Goal: Information Seeking & Learning: Learn about a topic

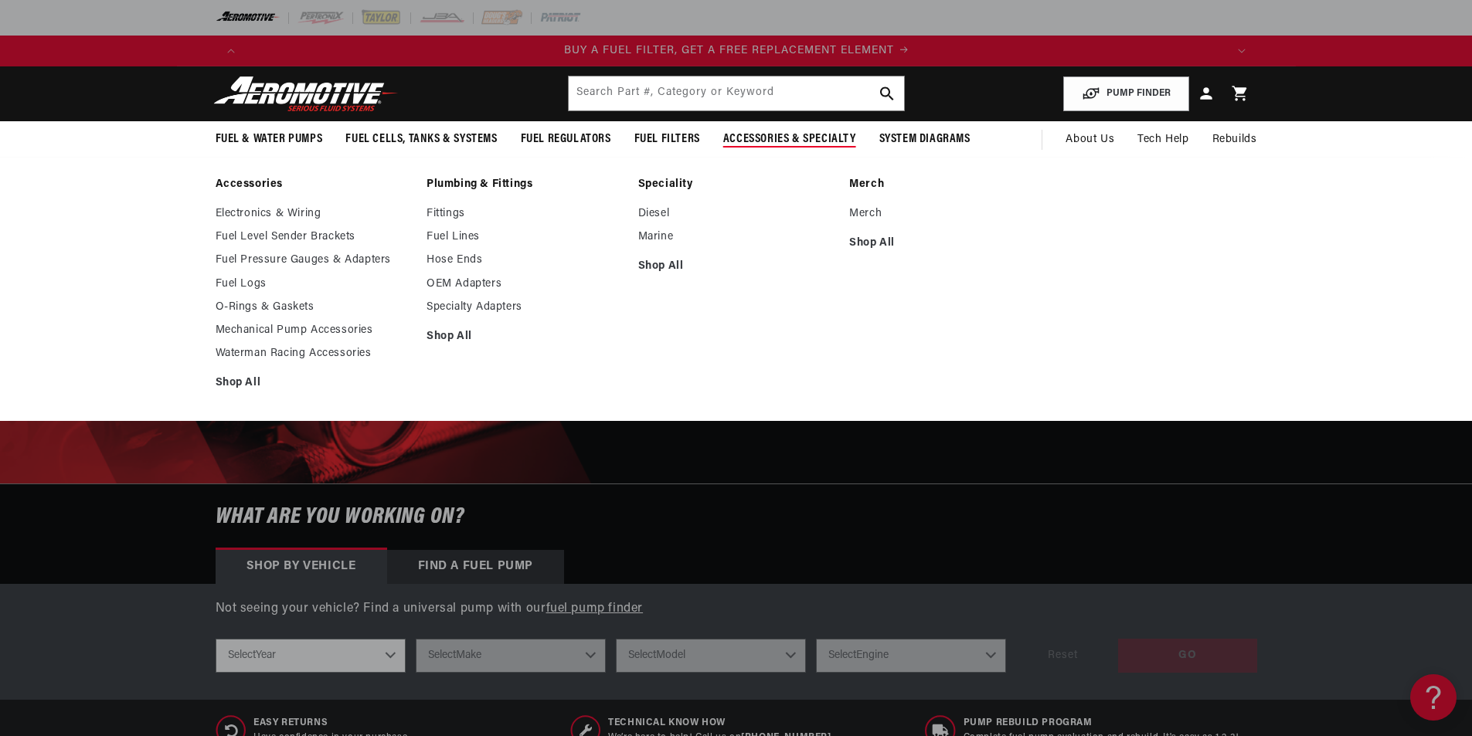
scroll to position [0, 980]
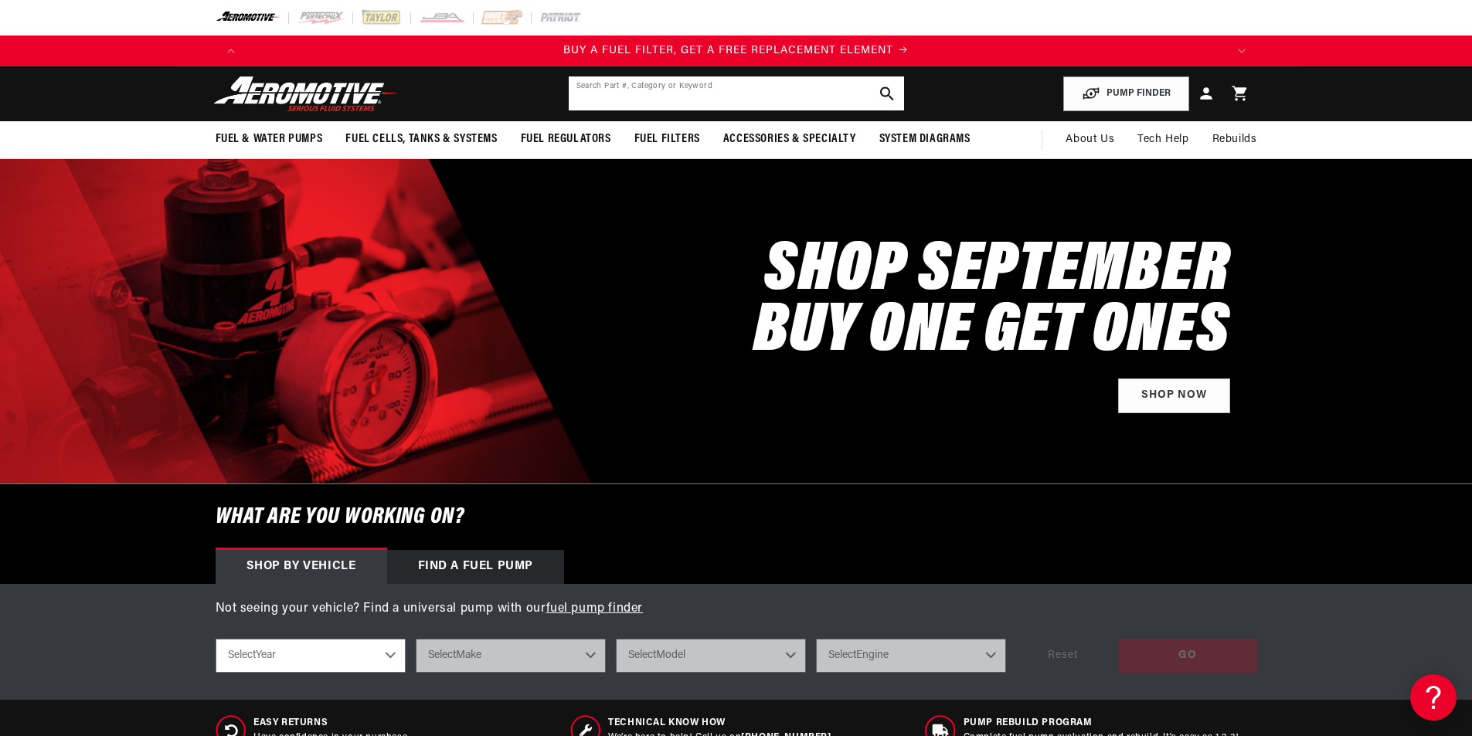
click at [622, 98] on input "text" at bounding box center [736, 94] width 335 height 34
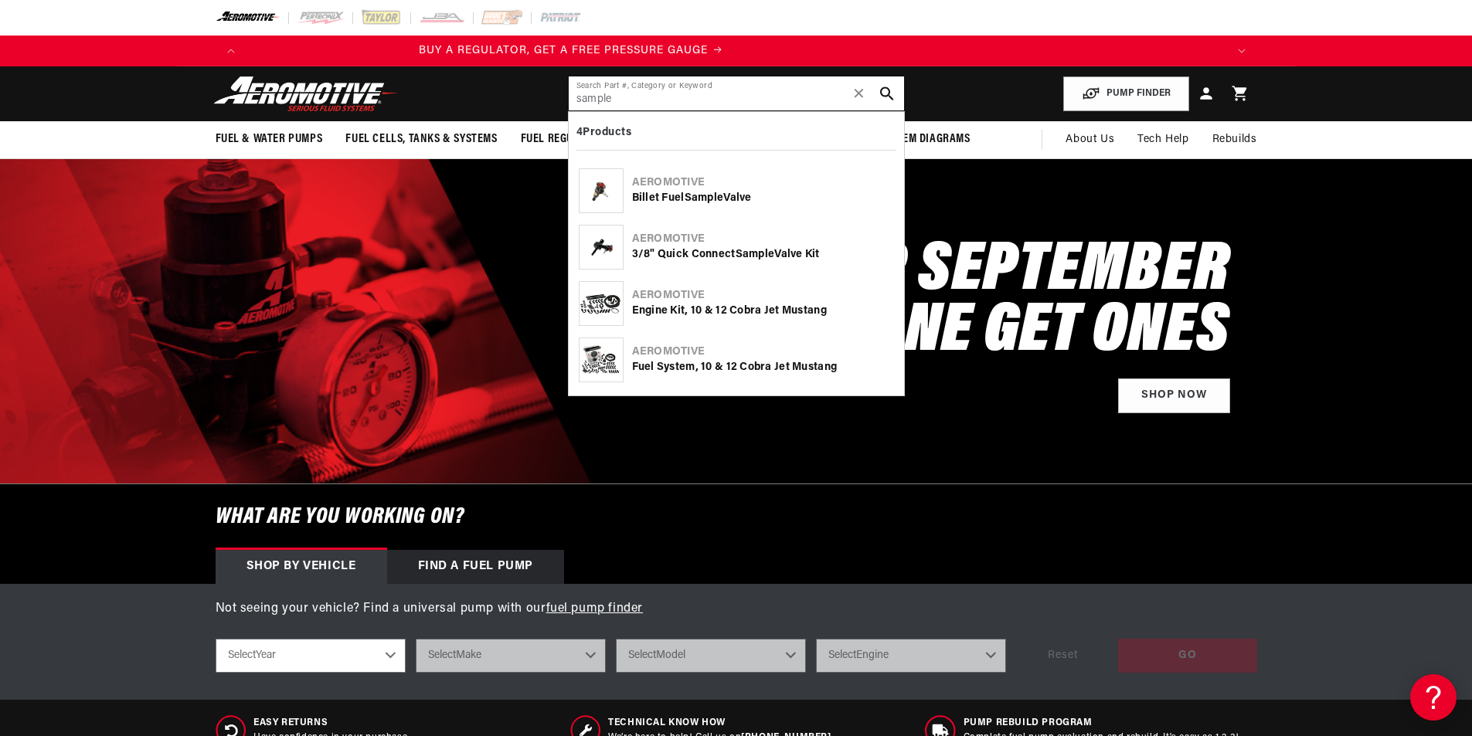
scroll to position [0, 67]
type input "sample"
click at [675, 191] on div "Billet Fuel Sample Valve" at bounding box center [763, 198] width 262 height 15
type input "sample"
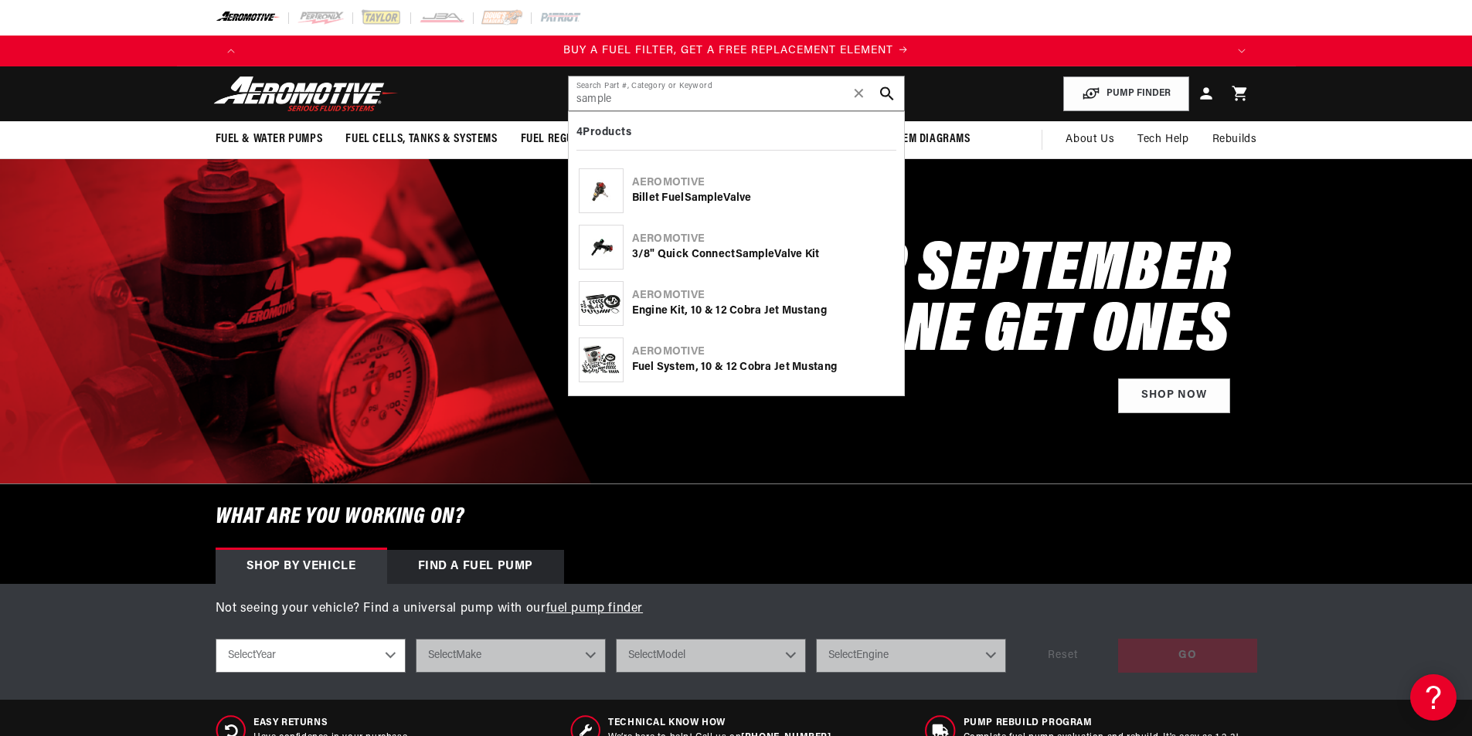
click at [740, 250] on b "Sample" at bounding box center [755, 255] width 39 height 12
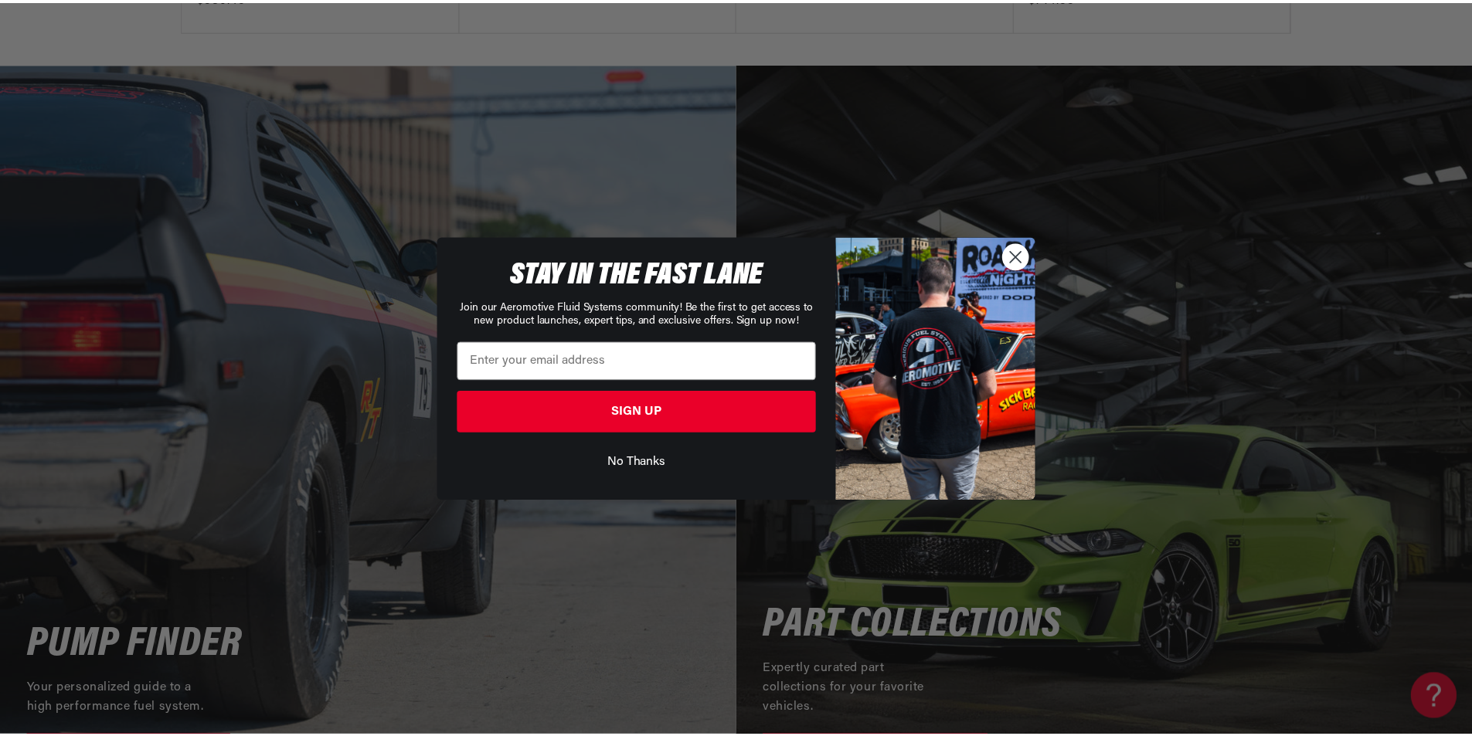
scroll to position [0, 1960]
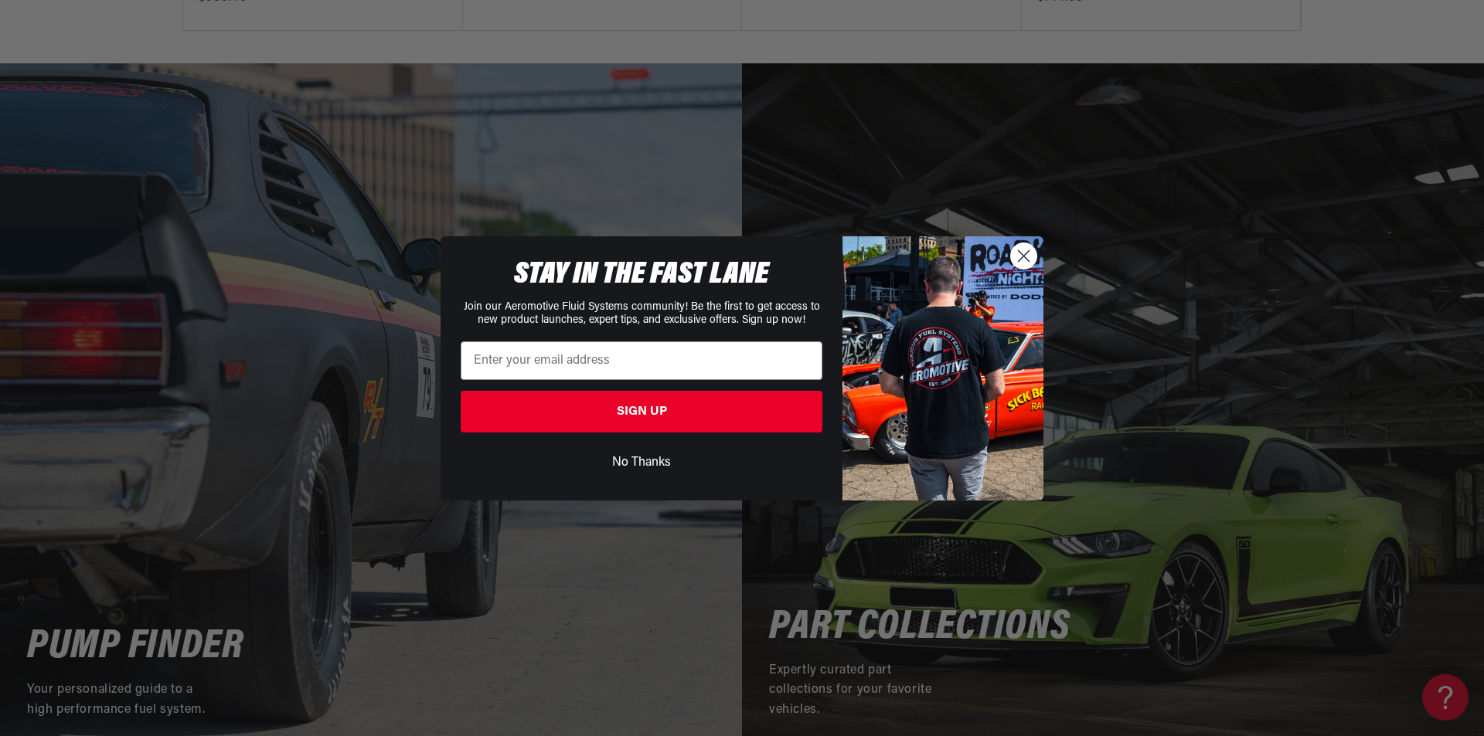
click at [1019, 248] on circle "Close dialog" at bounding box center [1024, 256] width 26 height 26
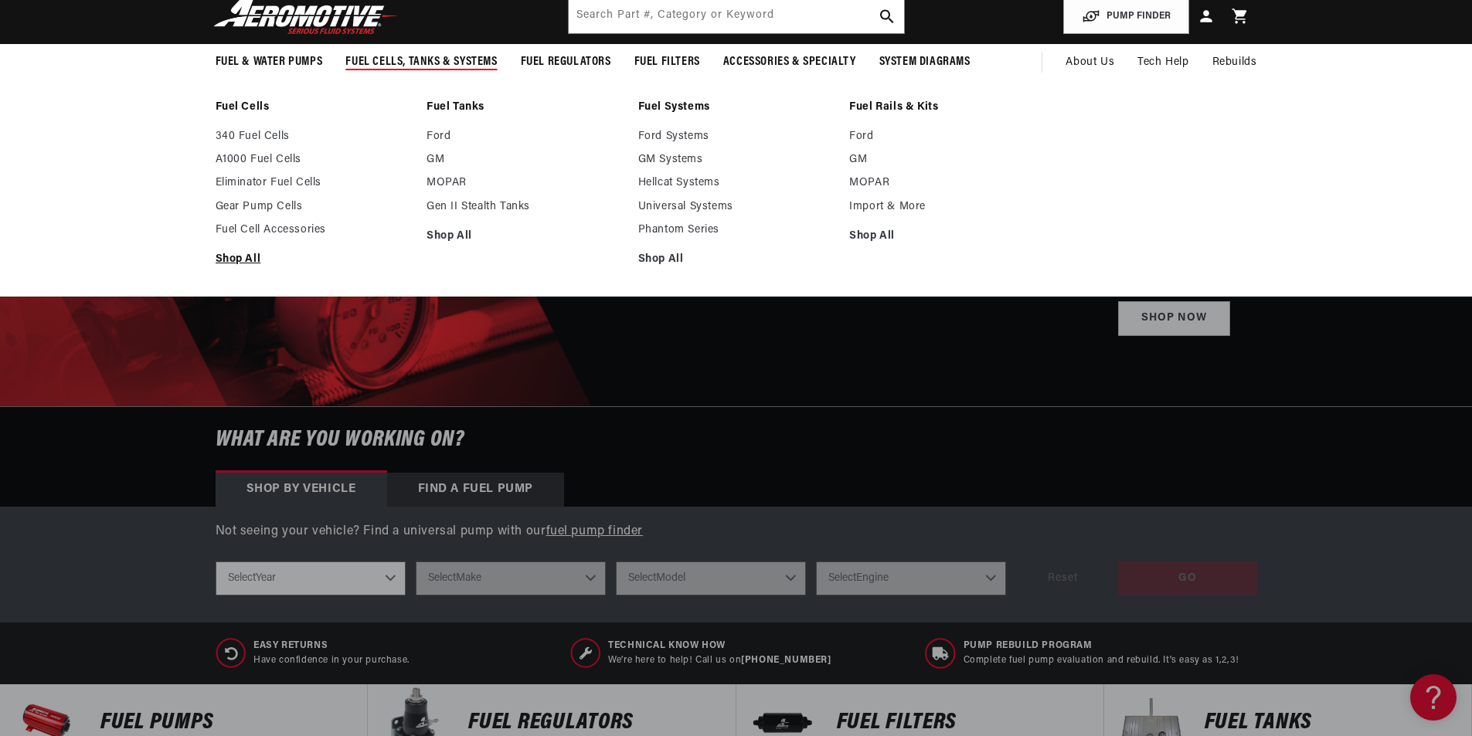
scroll to position [0, 980]
click at [254, 131] on link "340 Fuel Cells" at bounding box center [314, 137] width 196 height 14
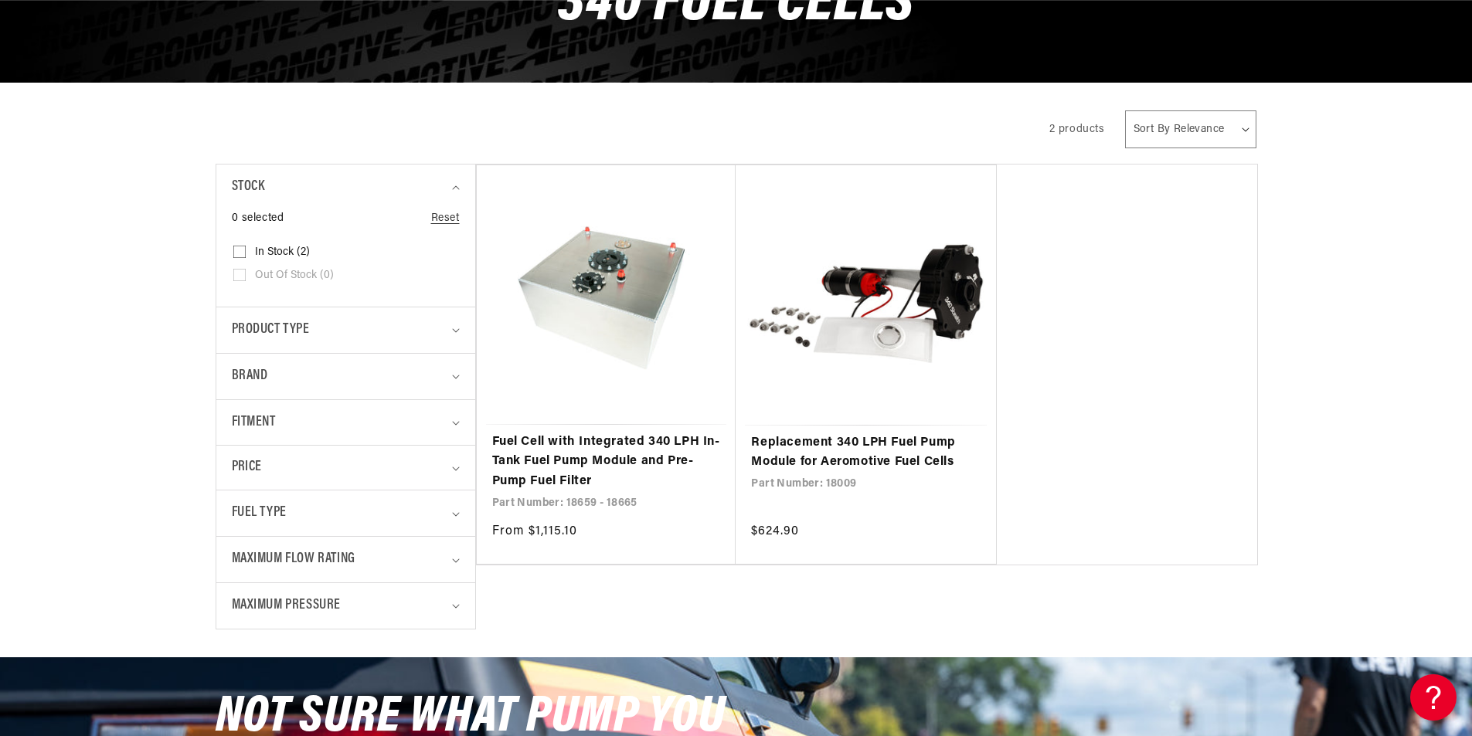
scroll to position [0, 980]
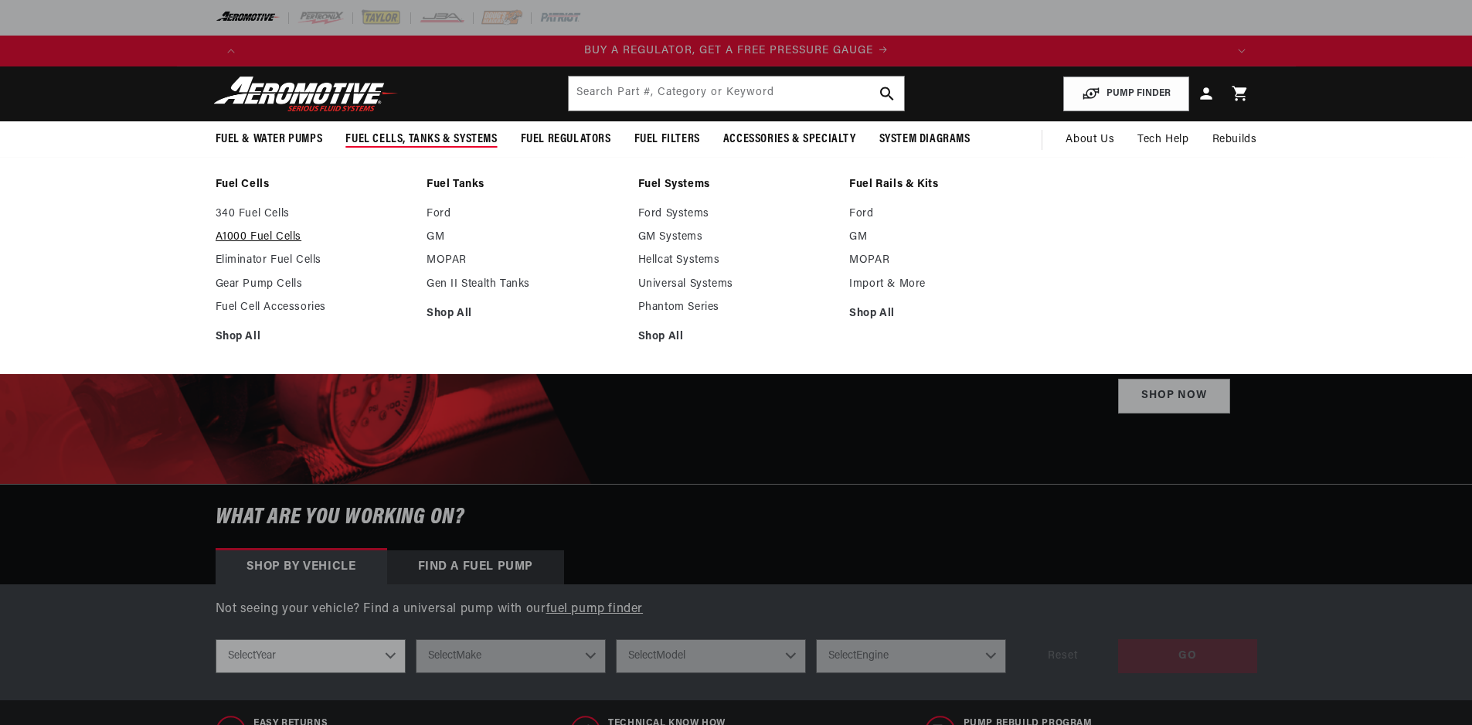
click at [283, 230] on link "A1000 Fuel Cells" at bounding box center [314, 237] width 196 height 14
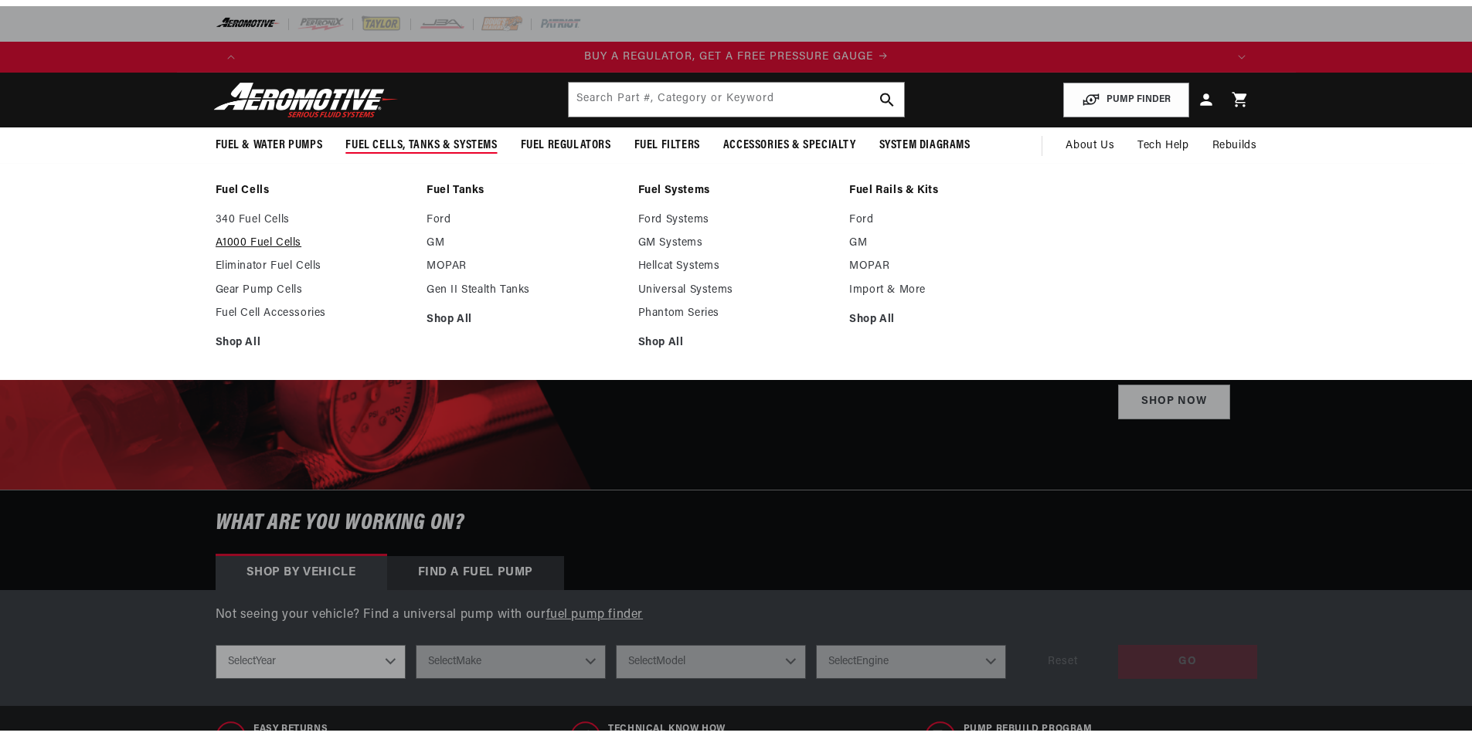
scroll to position [77, 0]
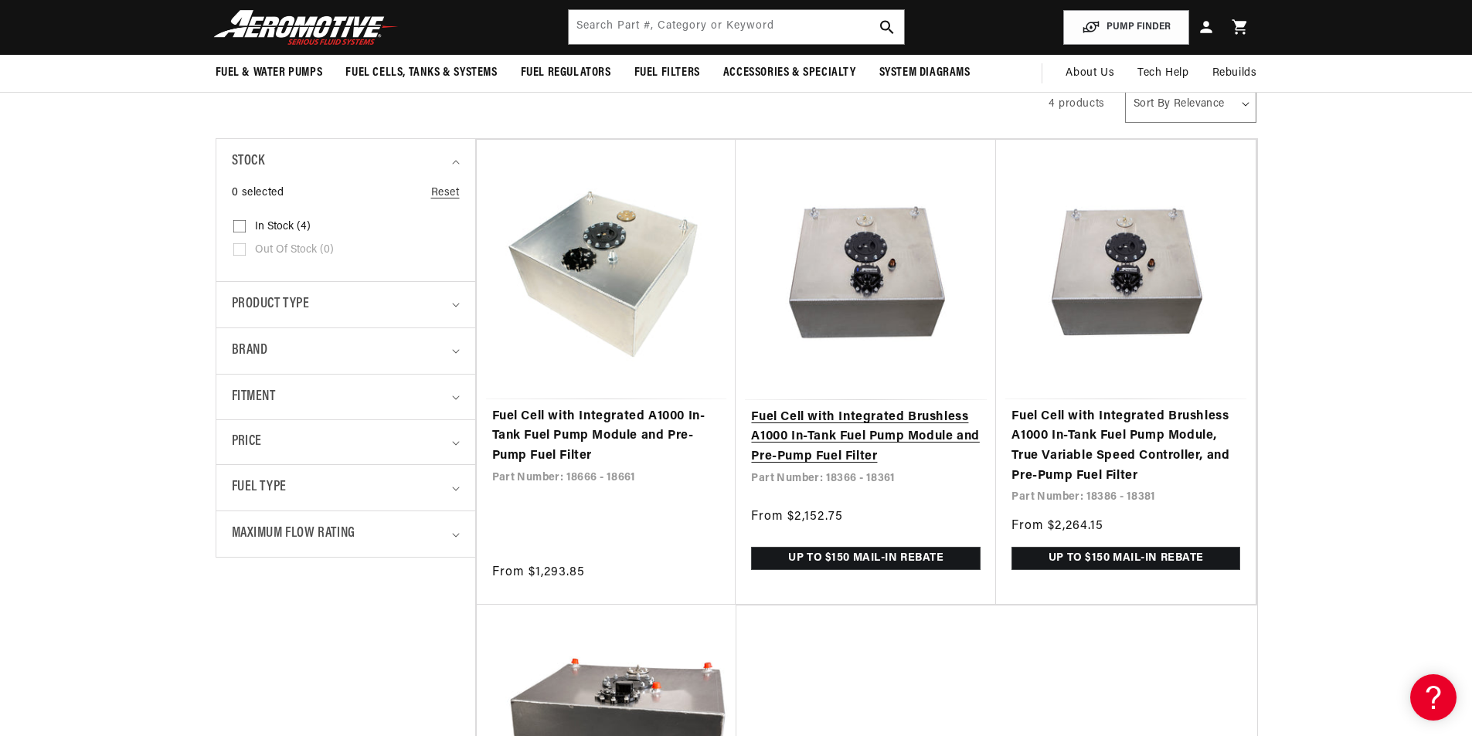
scroll to position [155, 0]
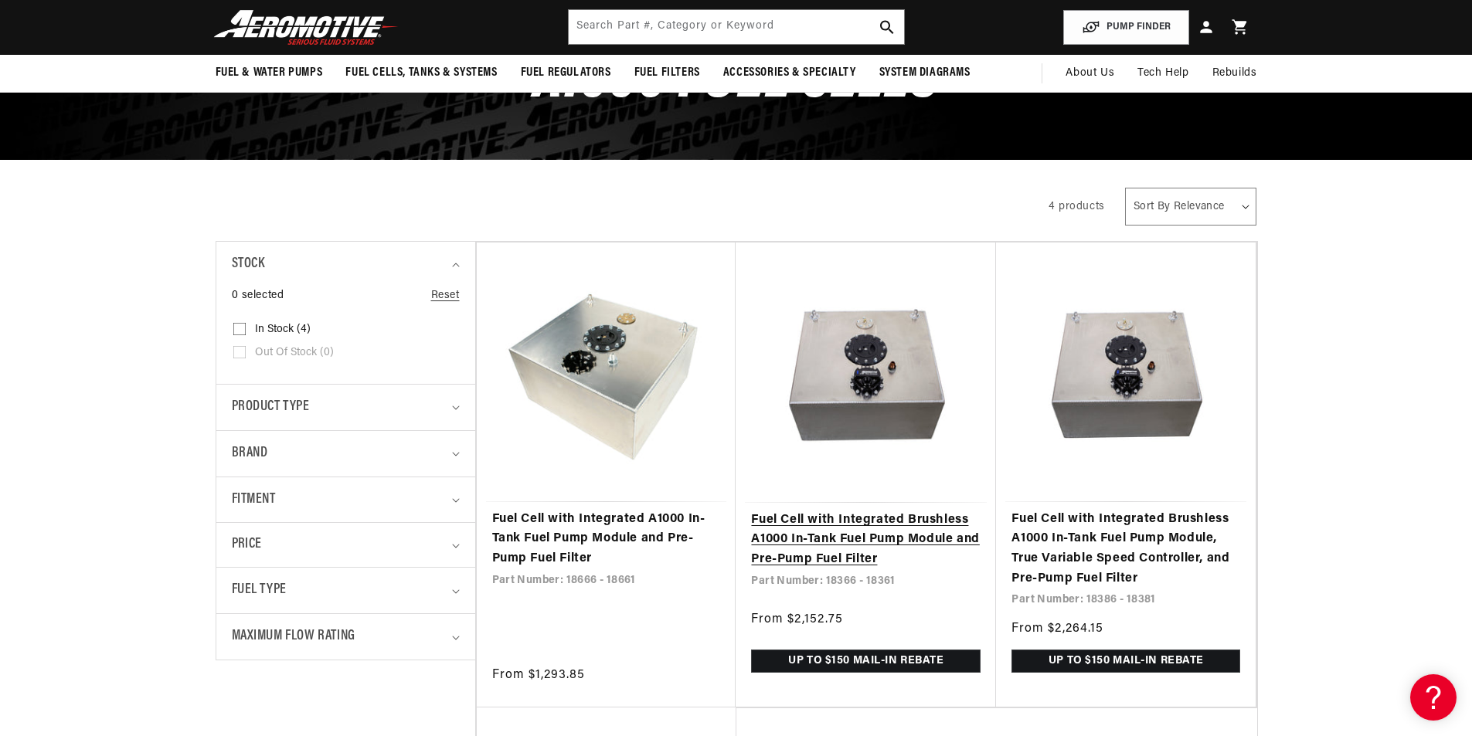
click at [857, 511] on link "Fuel Cell with Integrated Brushless A1000 In-Tank Fuel Pump Module and Pre-Pump…" at bounding box center [866, 541] width 230 height 60
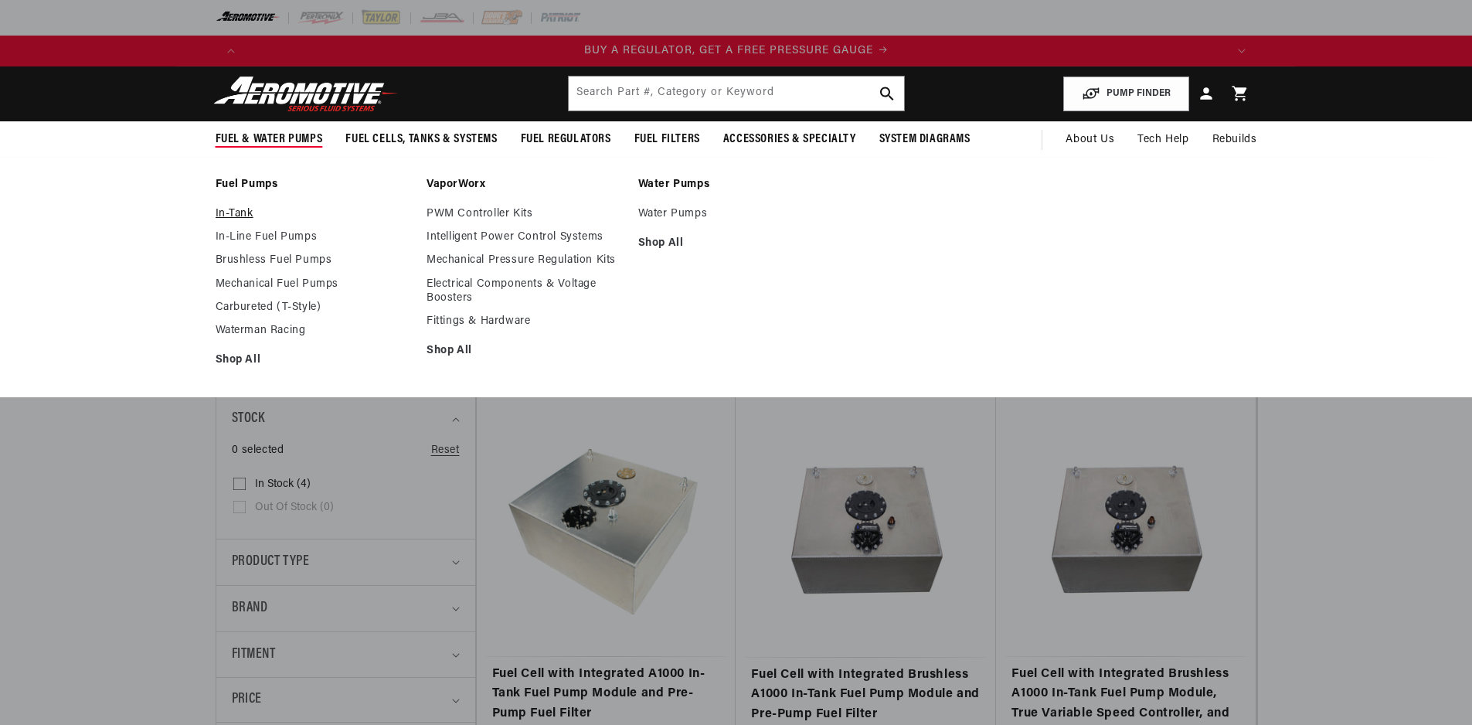
click at [237, 212] on link "In-Tank" at bounding box center [314, 214] width 196 height 14
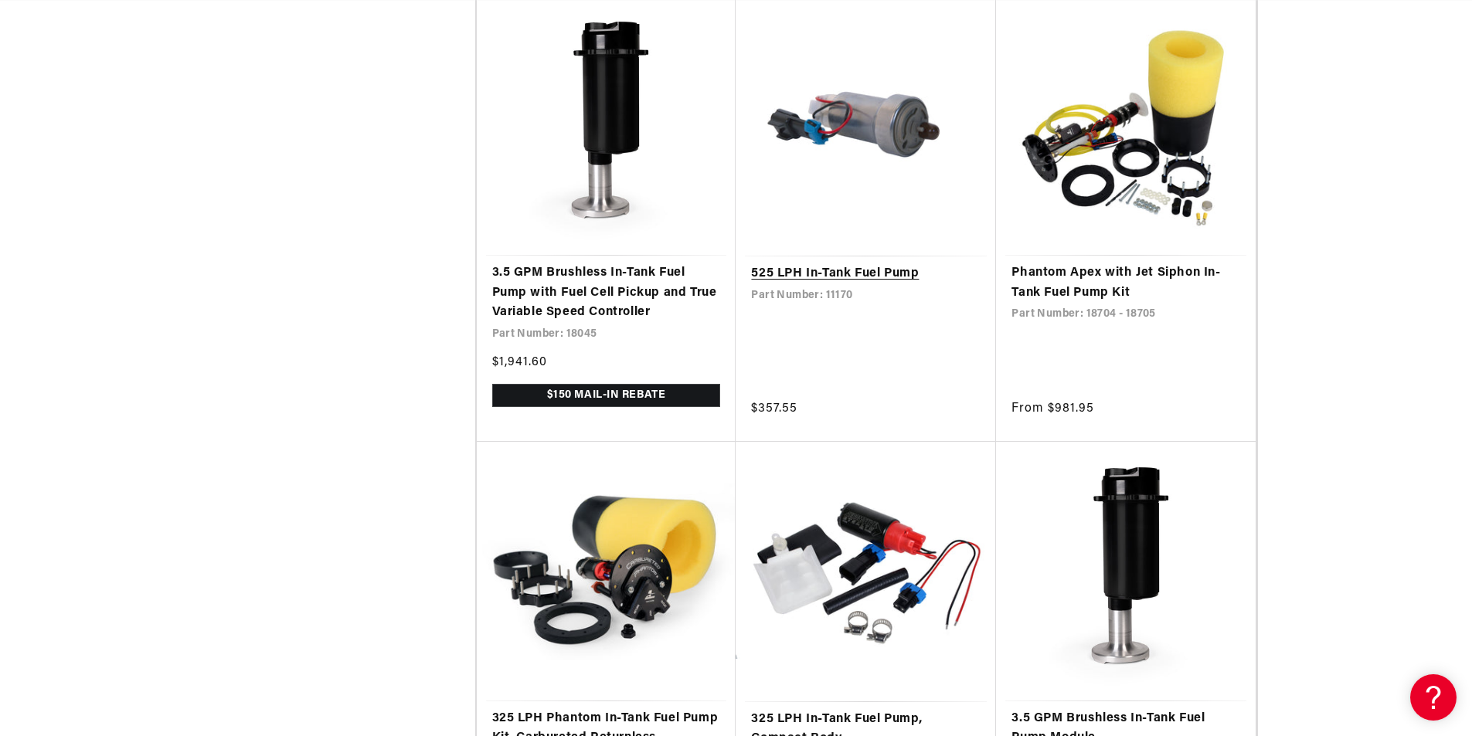
scroll to position [2985, 0]
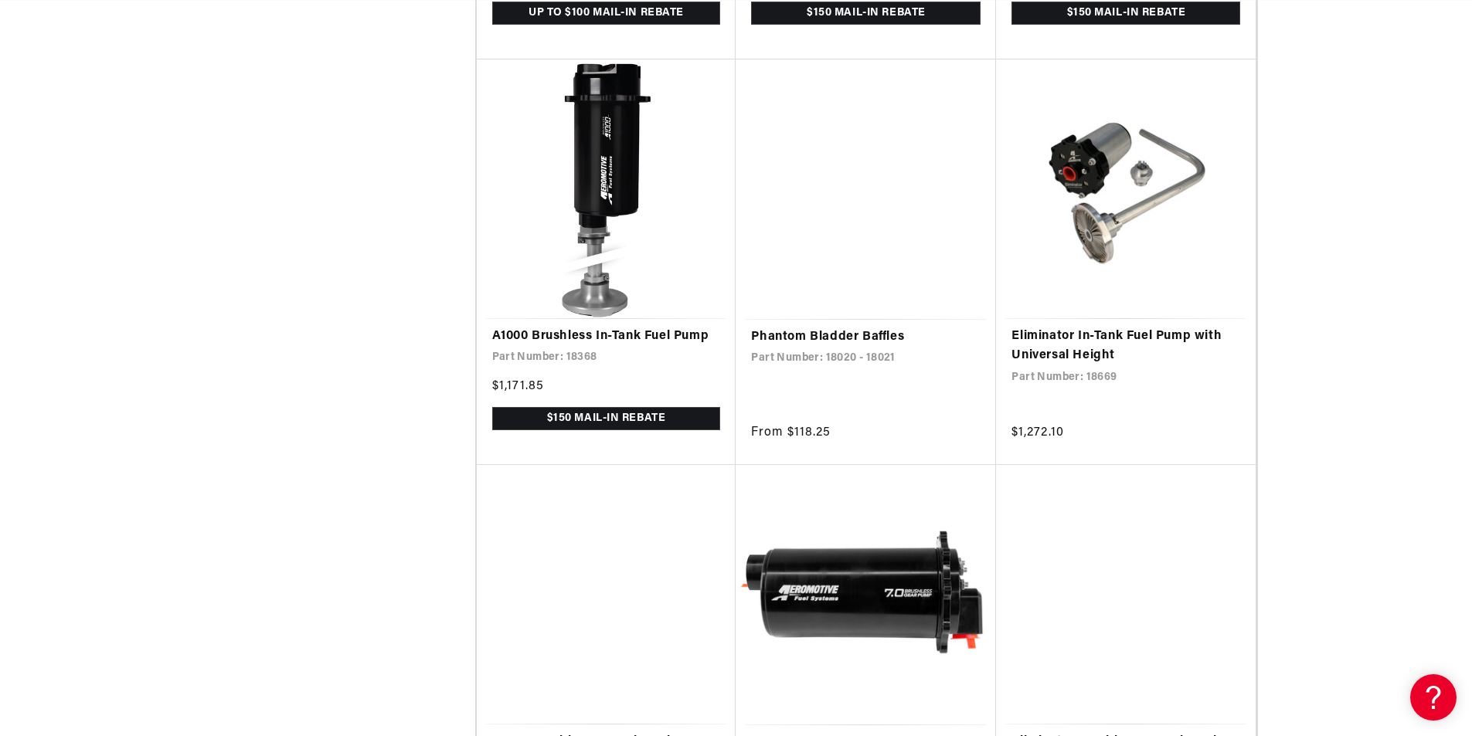
scroll to position [6535, 0]
